Goal: Task Accomplishment & Management: Use online tool/utility

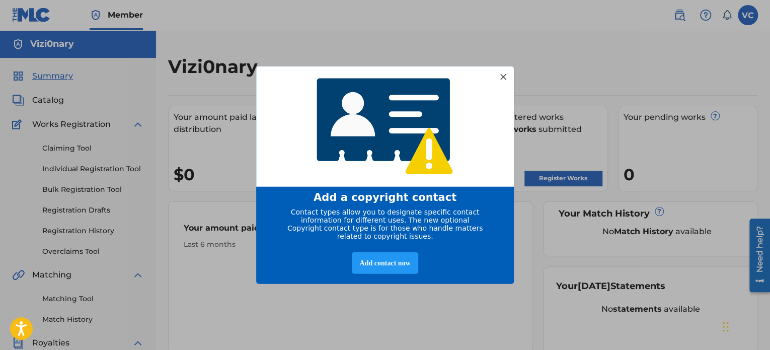
click at [503, 73] on div at bounding box center [502, 76] width 13 height 13
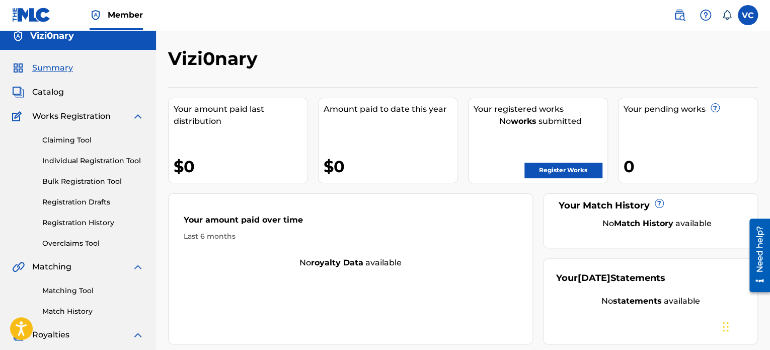
scroll to position [195, 0]
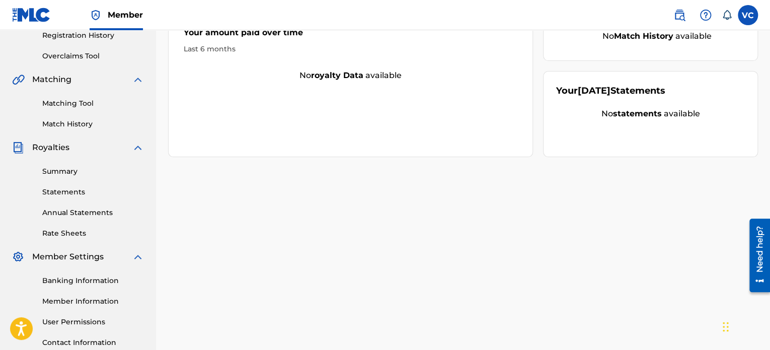
click at [72, 173] on link "Summary" at bounding box center [93, 171] width 102 height 11
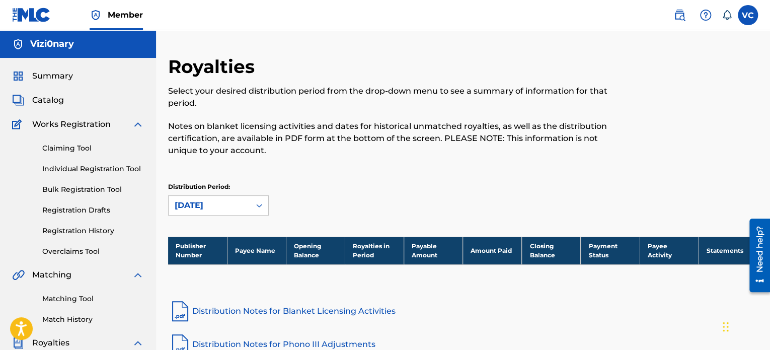
click at [86, 149] on link "Claiming Tool" at bounding box center [93, 148] width 102 height 11
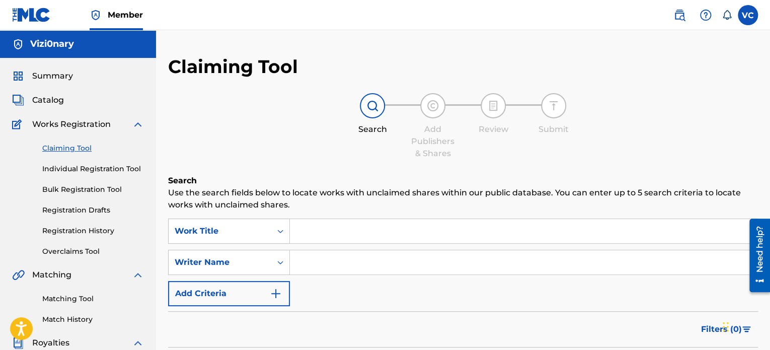
click at [91, 167] on link "Individual Registration Tool" at bounding box center [93, 168] width 102 height 11
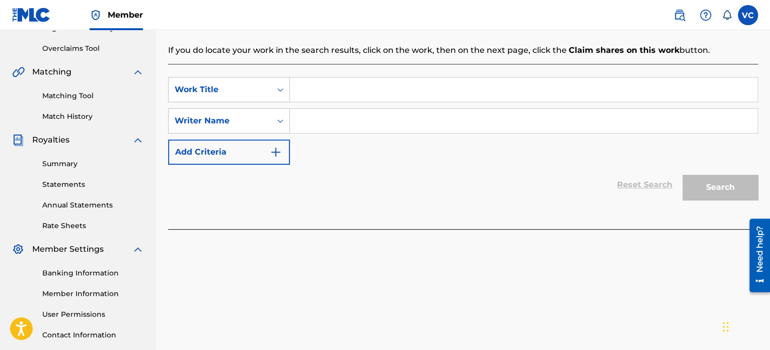
scroll to position [274, 0]
